Goal: Task Accomplishment & Management: Complete application form

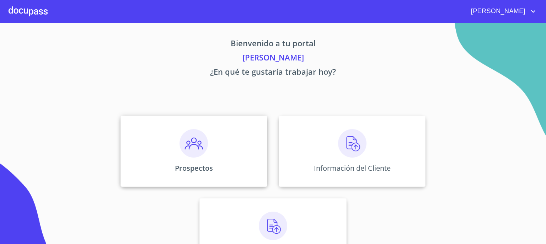
click at [196, 147] on img at bounding box center [193, 143] width 28 height 28
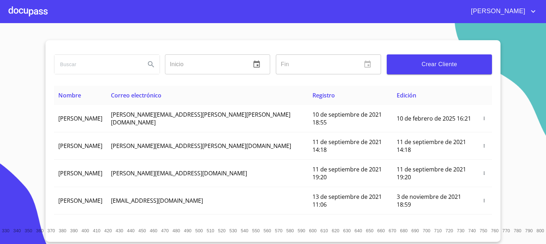
click at [131, 64] on input "search" at bounding box center [96, 64] width 85 height 19
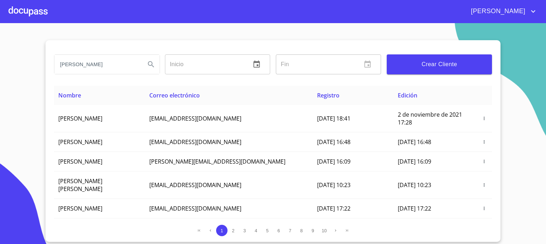
type input "[PERSON_NAME]"
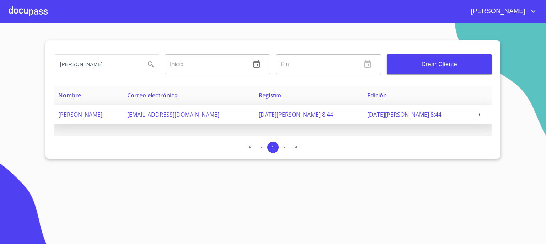
click at [178, 113] on span "[EMAIL_ADDRESS][DOMAIN_NAME]" at bounding box center [173, 115] width 92 height 8
click at [477, 113] on icon "button" at bounding box center [479, 114] width 5 height 5
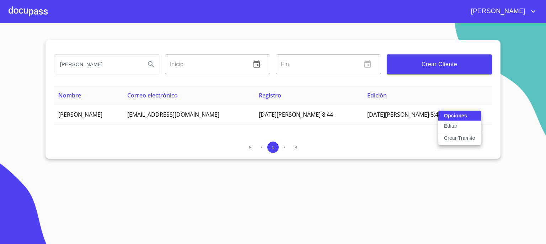
click at [453, 137] on p "Crear Tramite" at bounding box center [459, 137] width 31 height 7
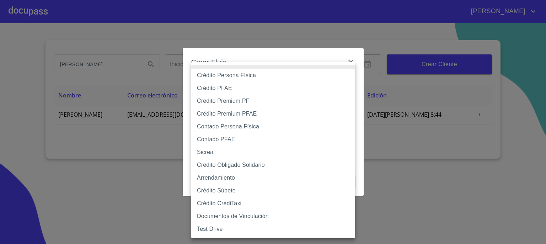
click at [348, 90] on body "[PERSON_NAME] [PERSON_NAME] Inicio ​ Fin ​ Crear Cliente Nombre Correo electrón…" at bounding box center [273, 122] width 546 height 244
click at [299, 128] on li "Contado Persona Física" at bounding box center [273, 126] width 164 height 13
type input "60bf975b0d9865ccc2471536"
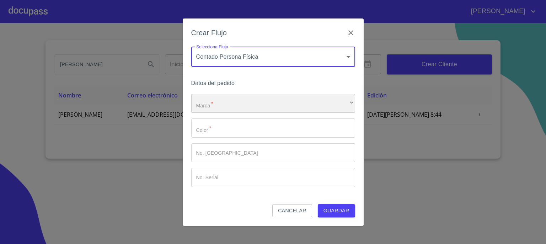
click at [345, 103] on div "​" at bounding box center [273, 103] width 164 height 19
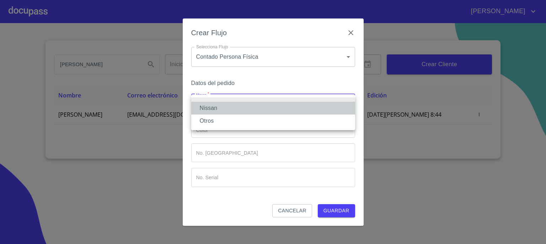
click at [326, 107] on li "Nissan" at bounding box center [273, 108] width 164 height 13
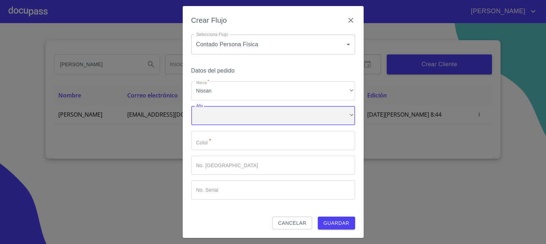
click at [323, 114] on div "​" at bounding box center [273, 115] width 164 height 19
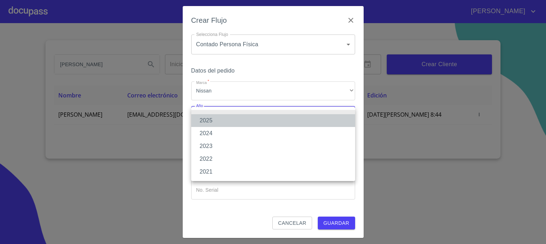
click at [318, 119] on li "2025" at bounding box center [273, 120] width 164 height 13
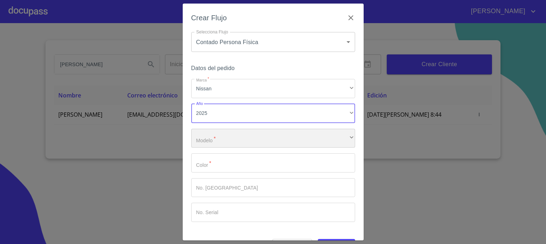
click at [309, 136] on div "​" at bounding box center [273, 138] width 164 height 19
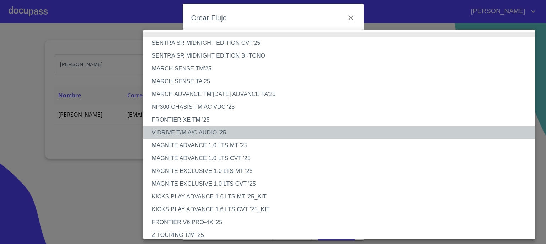
click at [309, 136] on li "V-DRIVE T/M A/C AUDIO '25" at bounding box center [341, 132] width 397 height 13
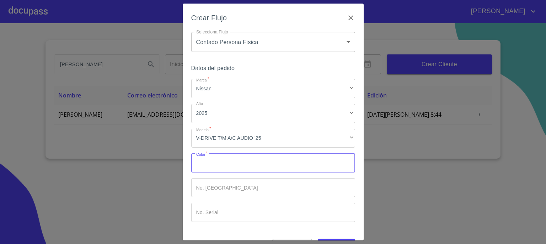
click at [295, 165] on input "Marca   *" at bounding box center [273, 162] width 164 height 19
type input "ROJO"
click at [285, 187] on input "Marca   *" at bounding box center [273, 187] width 164 height 19
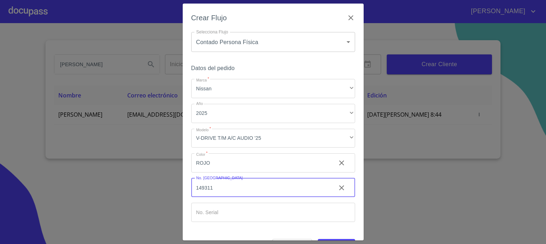
type input "149311"
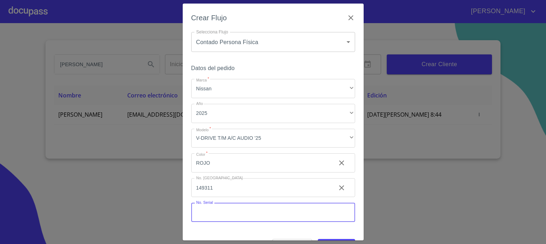
click at [283, 215] on input "Marca   *" at bounding box center [273, 212] width 164 height 19
type input "[US_VEHICLE_IDENTIFICATION_NUMBER]"
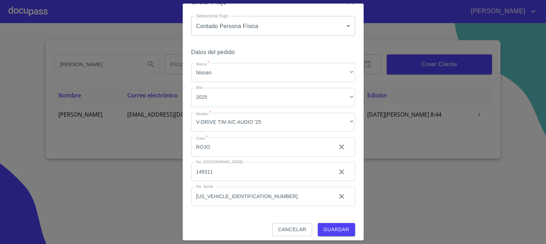
scroll to position [17, 0]
click at [328, 227] on span "Guardar" at bounding box center [336, 228] width 26 height 9
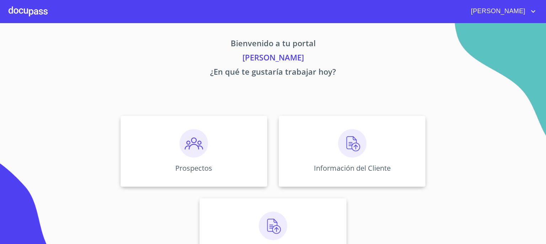
scroll to position [31, 0]
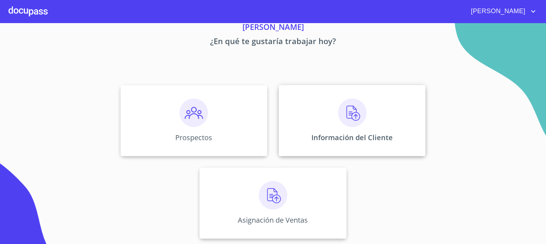
click at [348, 113] on img at bounding box center [352, 112] width 28 height 28
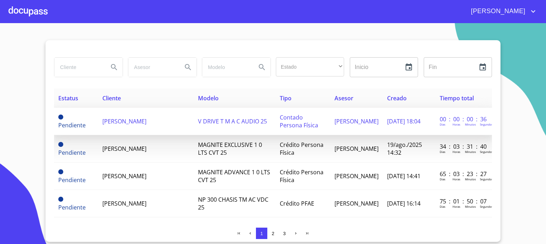
click at [146, 122] on span "[PERSON_NAME]" at bounding box center [124, 121] width 44 height 8
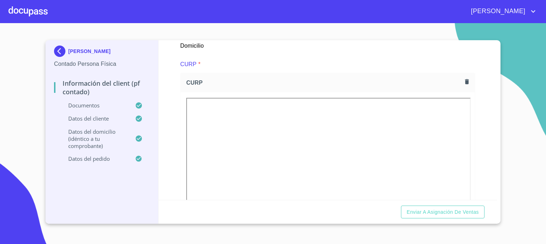
scroll to position [711, 0]
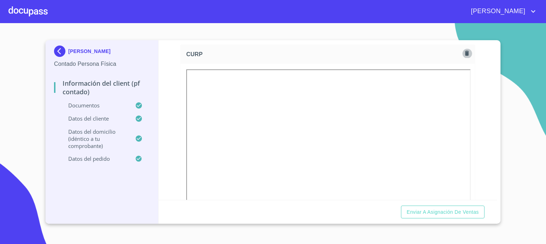
click at [465, 53] on icon "button" at bounding box center [467, 53] width 4 height 5
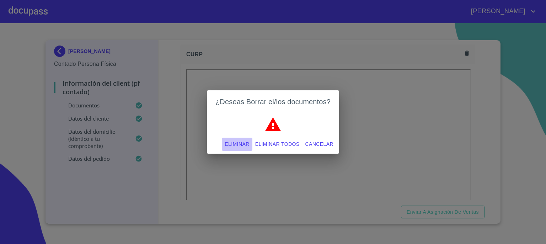
click at [237, 143] on span "Eliminar" at bounding box center [237, 144] width 25 height 9
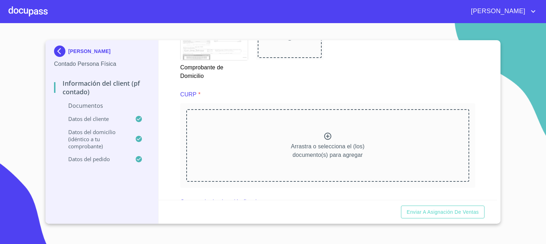
scroll to position [646, 0]
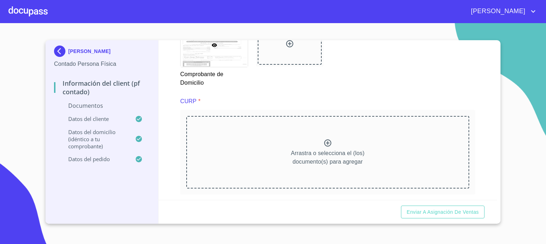
click at [325, 142] on icon at bounding box center [327, 143] width 9 height 9
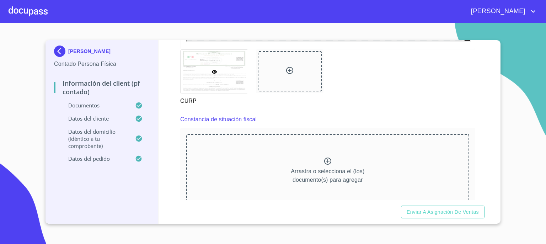
scroll to position [958, 0]
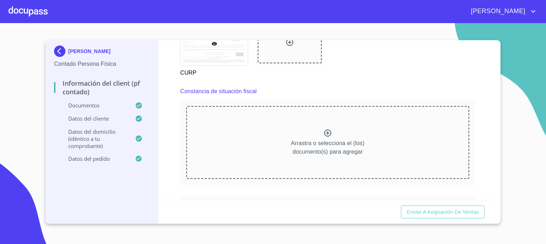
click at [324, 130] on icon at bounding box center [327, 132] width 7 height 7
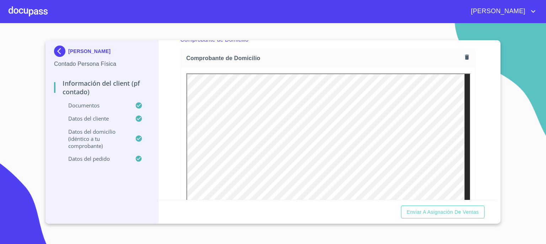
scroll to position [400, 0]
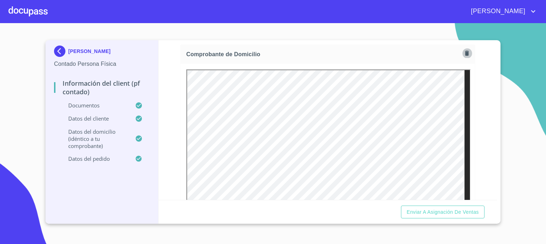
click at [465, 54] on icon "button" at bounding box center [467, 52] width 4 height 5
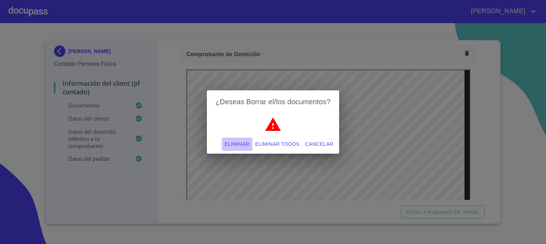
click at [240, 145] on span "Eliminar" at bounding box center [237, 144] width 25 height 9
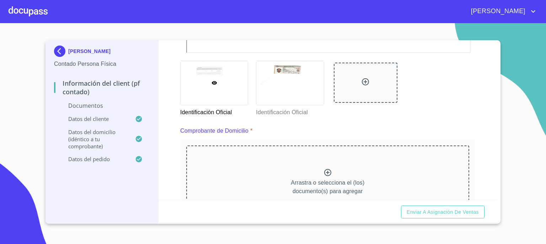
scroll to position [309, 0]
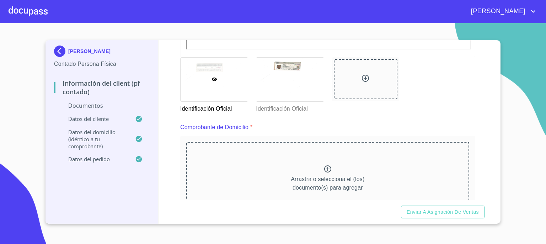
click at [324, 167] on icon at bounding box center [327, 168] width 7 height 7
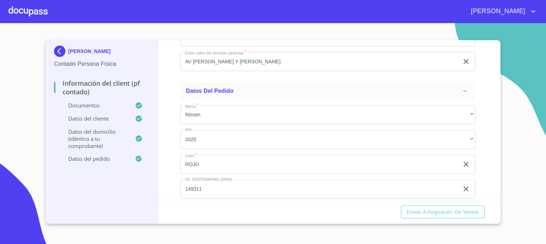
scroll to position [1907, 0]
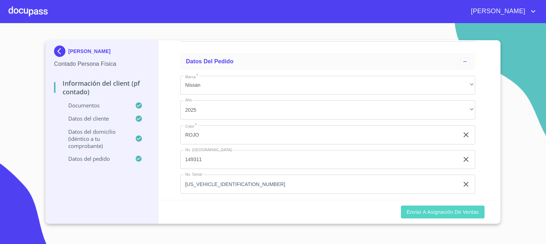
click at [442, 214] on span "Enviar a Asignación de Ventas" at bounding box center [443, 212] width 72 height 9
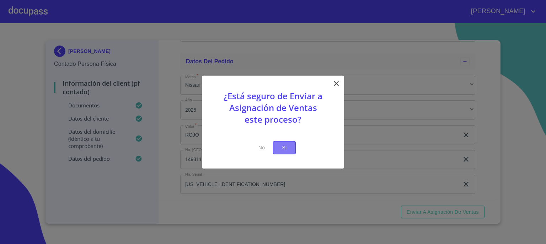
click at [284, 148] on span "Si" at bounding box center [284, 147] width 11 height 9
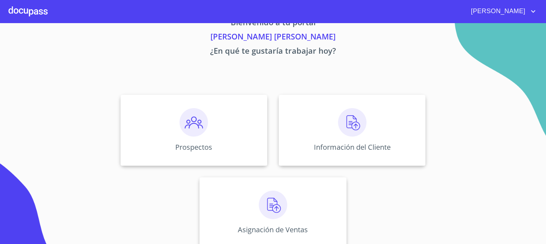
scroll to position [31, 0]
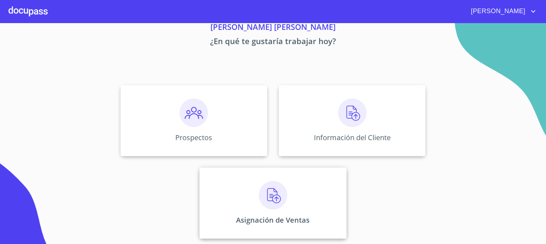
click at [267, 196] on img at bounding box center [273, 195] width 28 height 28
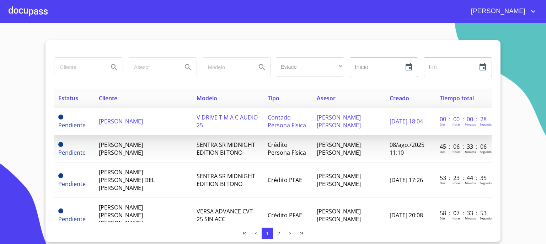
click at [139, 120] on span "[PERSON_NAME]" at bounding box center [121, 121] width 44 height 8
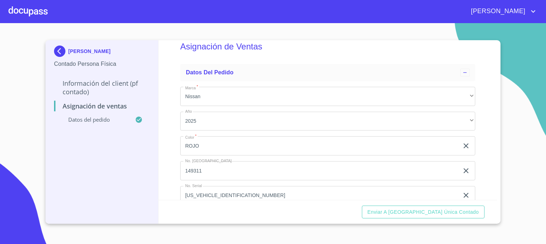
scroll to position [32, 0]
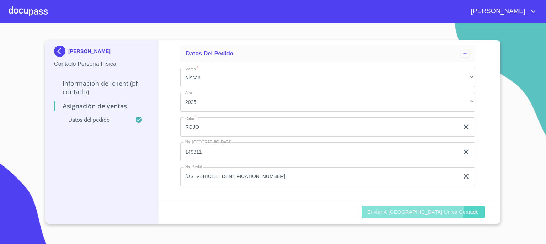
click at [444, 209] on span "Enviar a [GEOGRAPHIC_DATA] única contado" at bounding box center [424, 212] width 112 height 9
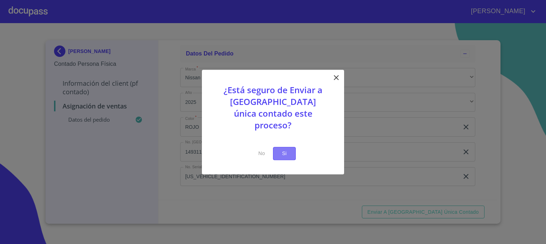
click at [286, 149] on span "Si" at bounding box center [284, 153] width 11 height 9
